Goal: Check status

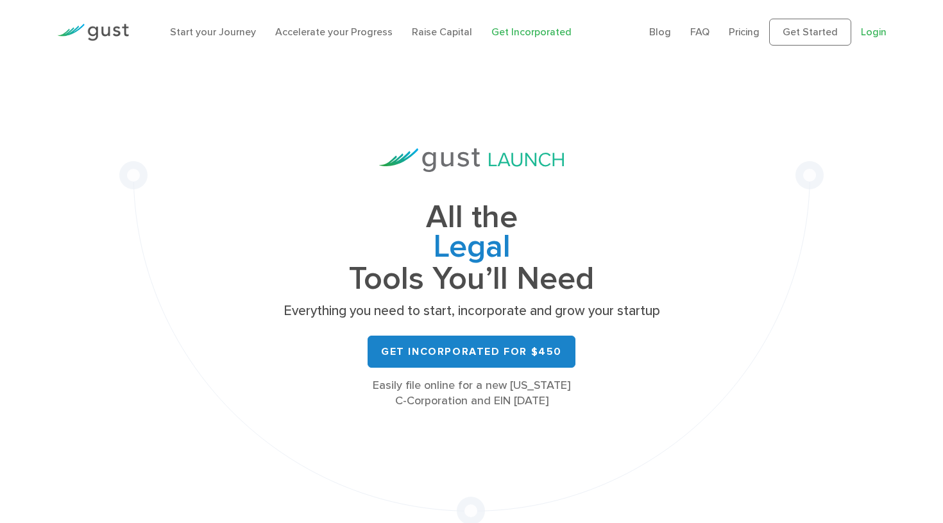
click at [874, 33] on link "Login" at bounding box center [874, 32] width 26 height 12
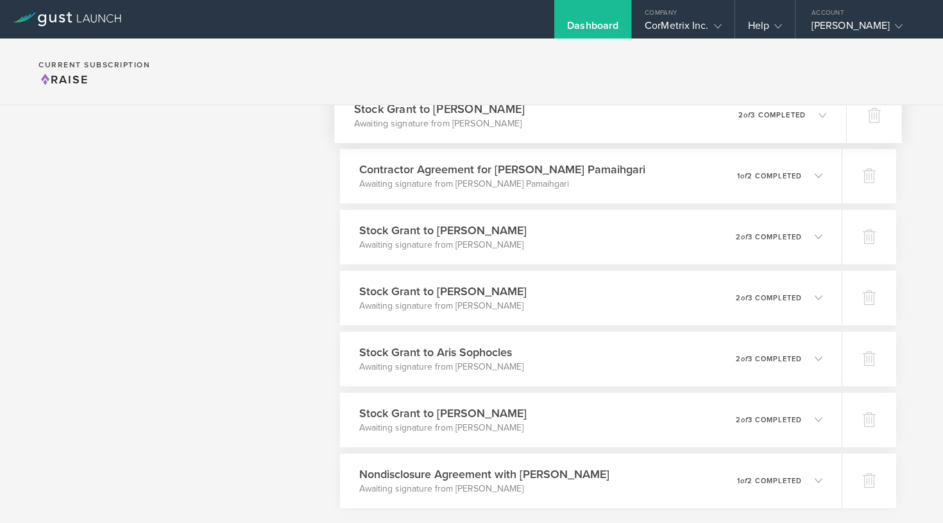
scroll to position [517, 0]
click at [771, 233] on p "2 of 3 completed" at bounding box center [772, 235] width 67 height 7
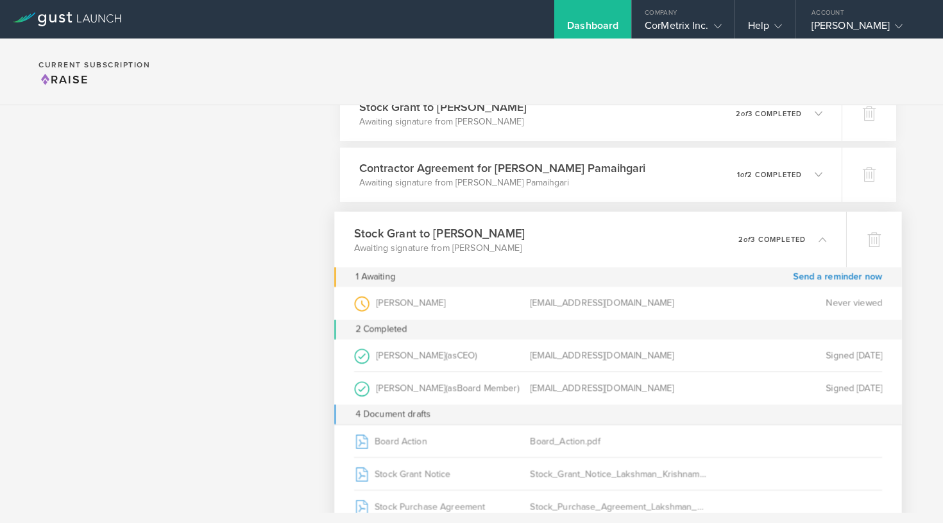
click at [771, 233] on div "0 undeliverable 2 of 3 completed" at bounding box center [783, 239] width 89 height 22
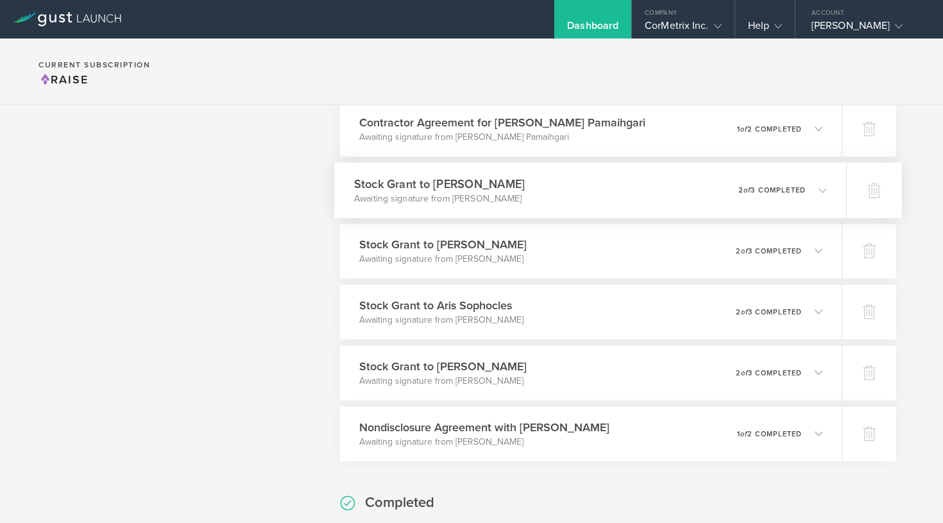
scroll to position [586, 0]
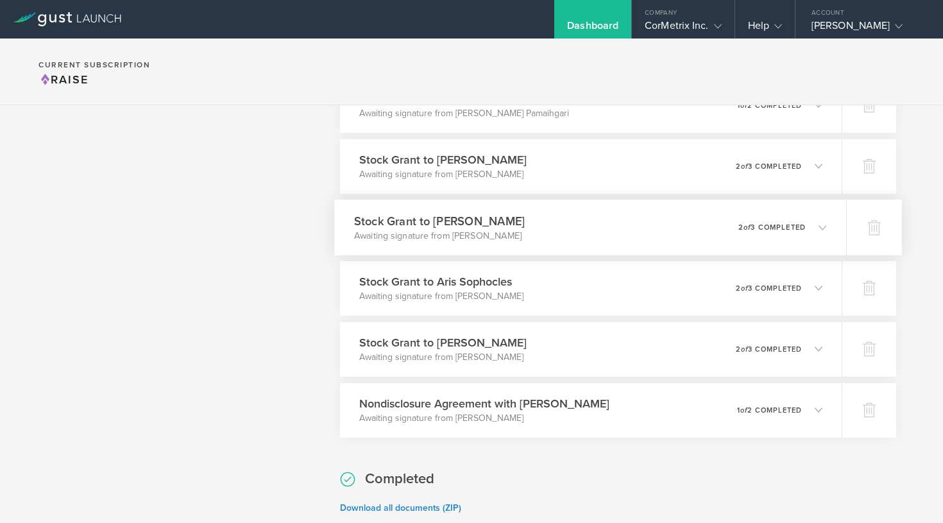
click at [771, 230] on p "2 of 3 completed" at bounding box center [772, 226] width 67 height 7
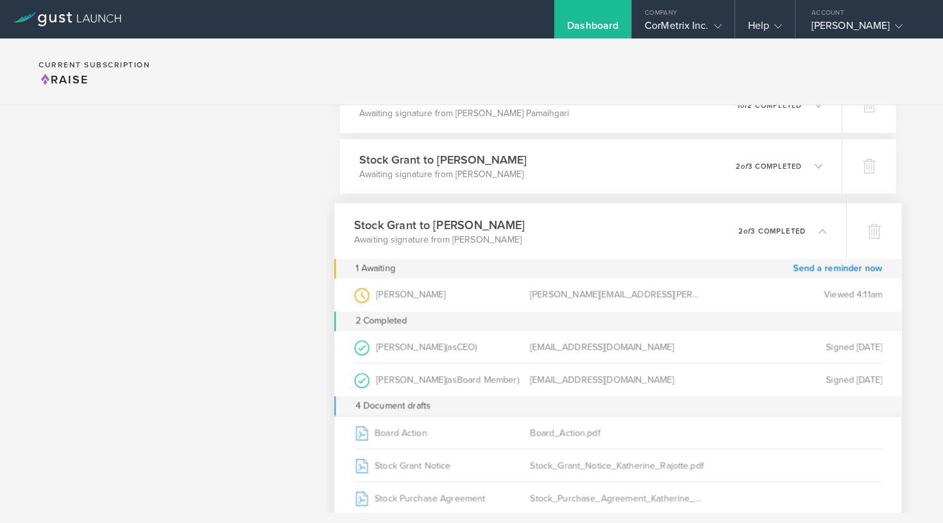
click at [771, 230] on p "2 of 3 completed" at bounding box center [772, 230] width 67 height 7
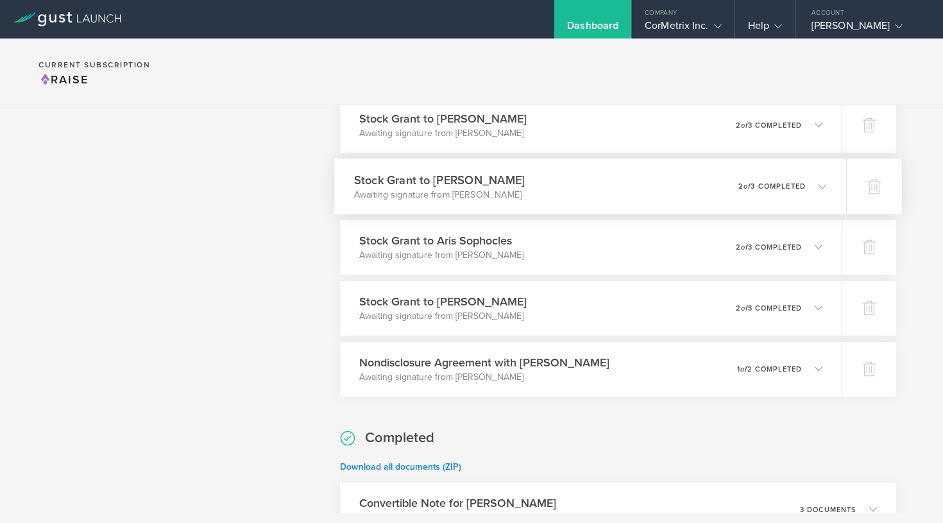
scroll to position [639, 0]
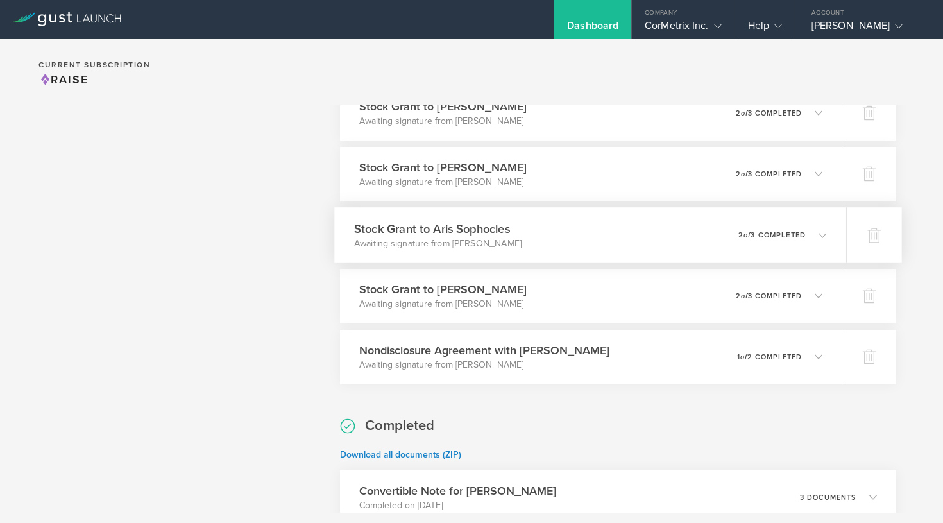
click at [770, 236] on p "2 of 3 completed" at bounding box center [772, 234] width 67 height 7
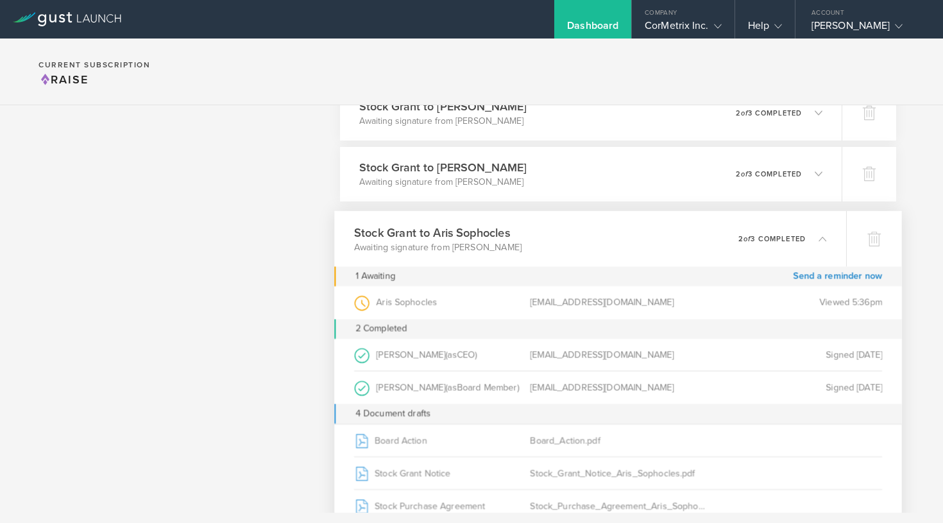
click at [770, 236] on p "2 of 3 completed" at bounding box center [772, 238] width 67 height 7
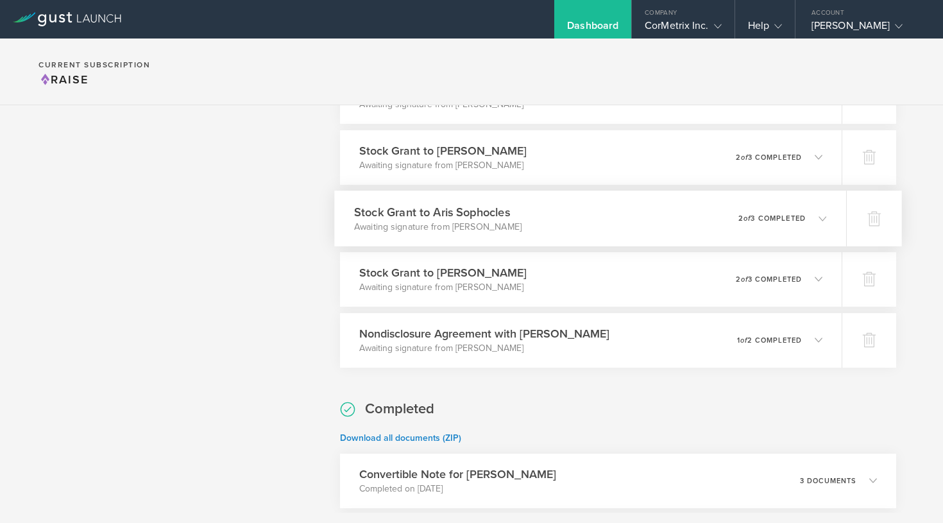
scroll to position [660, 0]
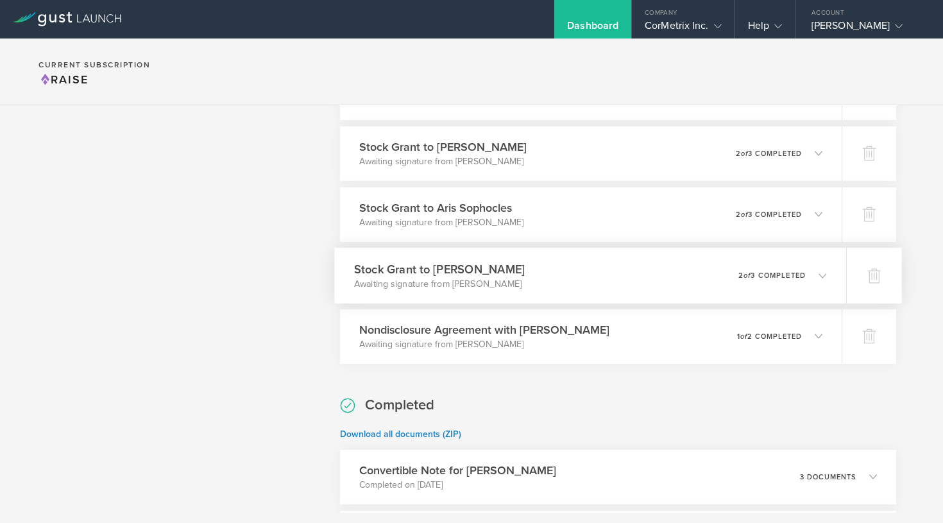
click at [765, 263] on div "Stock [PERSON_NAME] to [PERSON_NAME] Awaiting signature from [PERSON_NAME] 0 un…" at bounding box center [590, 276] width 512 height 56
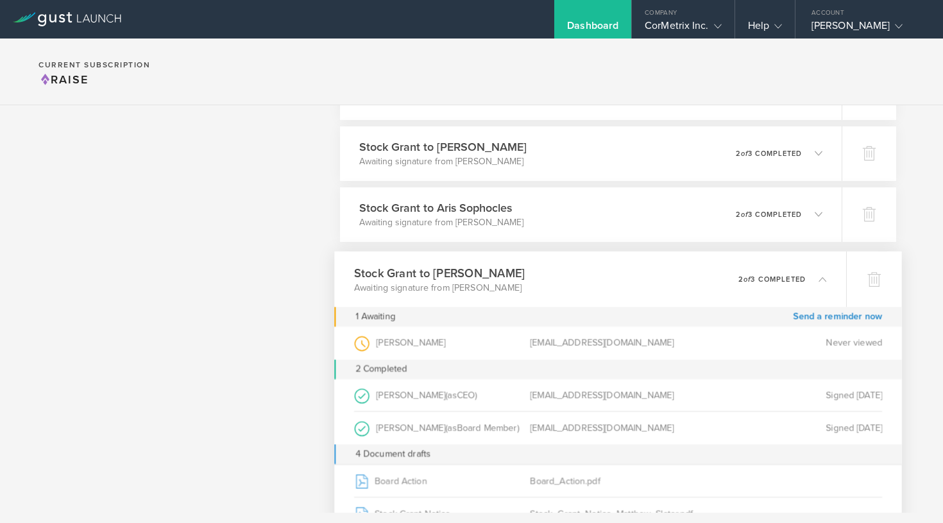
click at [764, 279] on p "2 of 3 completed" at bounding box center [772, 278] width 67 height 7
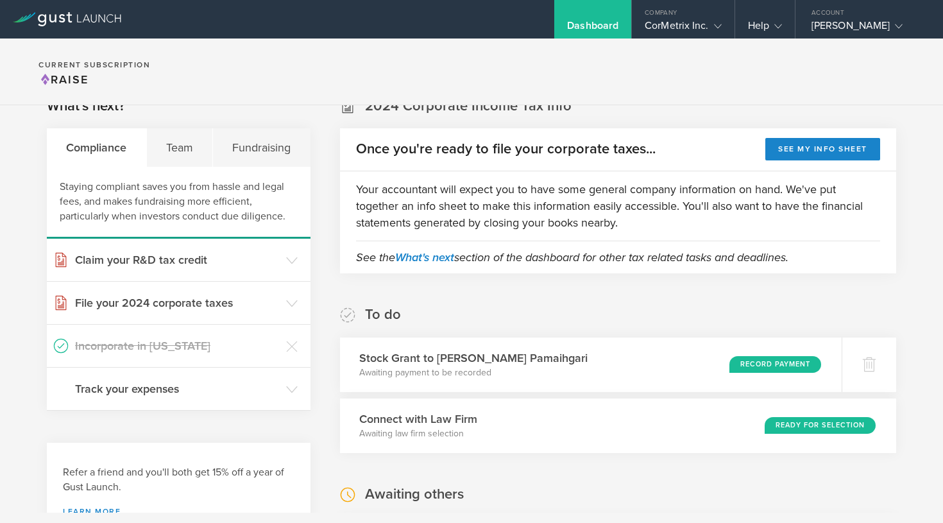
scroll to position [17, 0]
